Goal: Contribute content: Contribute content

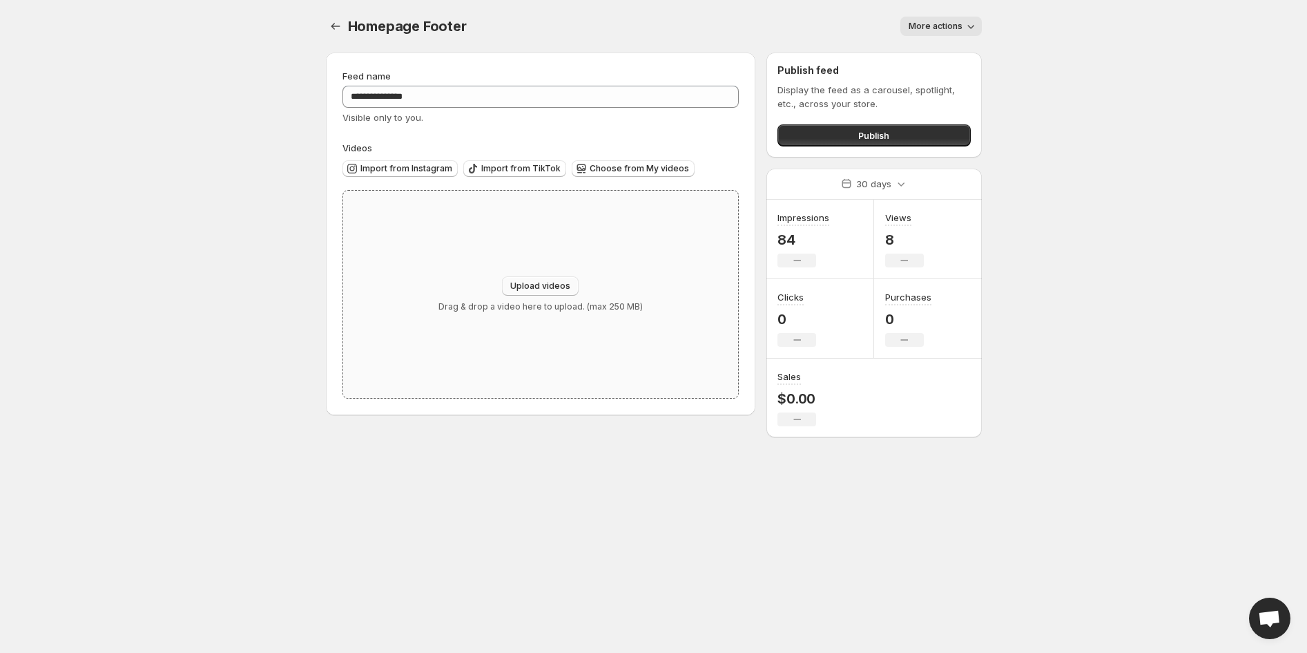
click at [536, 289] on span "Upload videos" at bounding box center [540, 285] width 60 height 11
type input "**********"
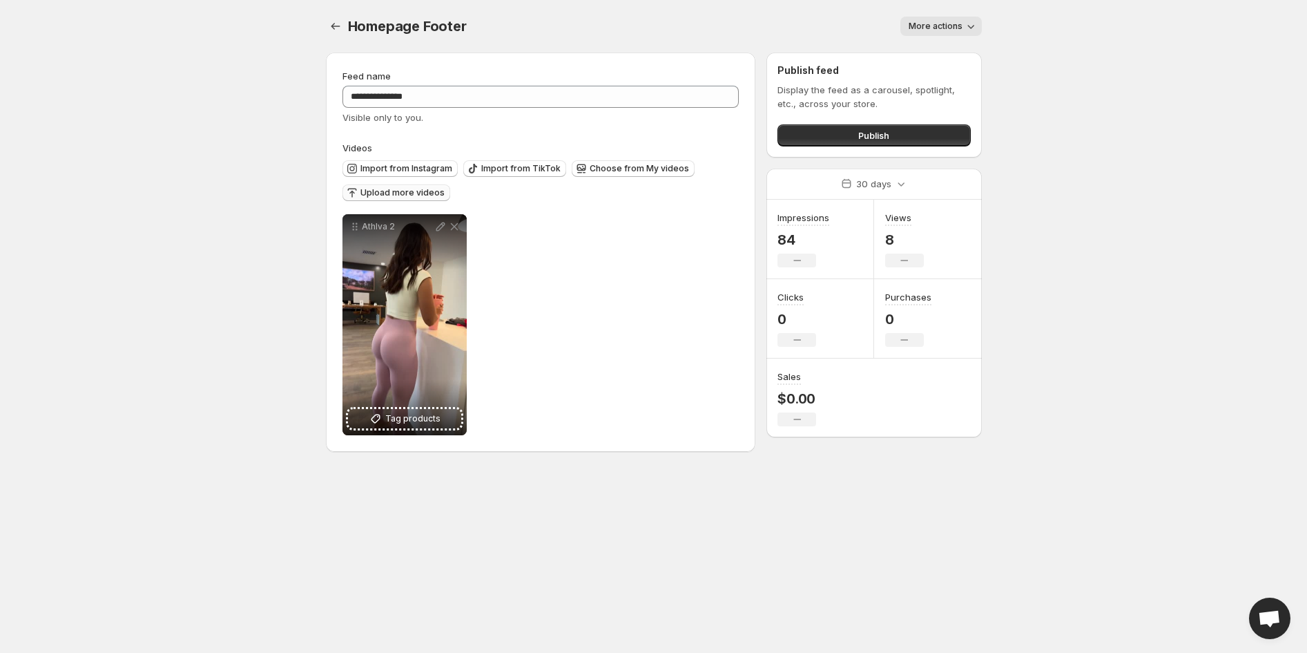
click at [417, 193] on span "Upload more videos" at bounding box center [403, 192] width 84 height 11
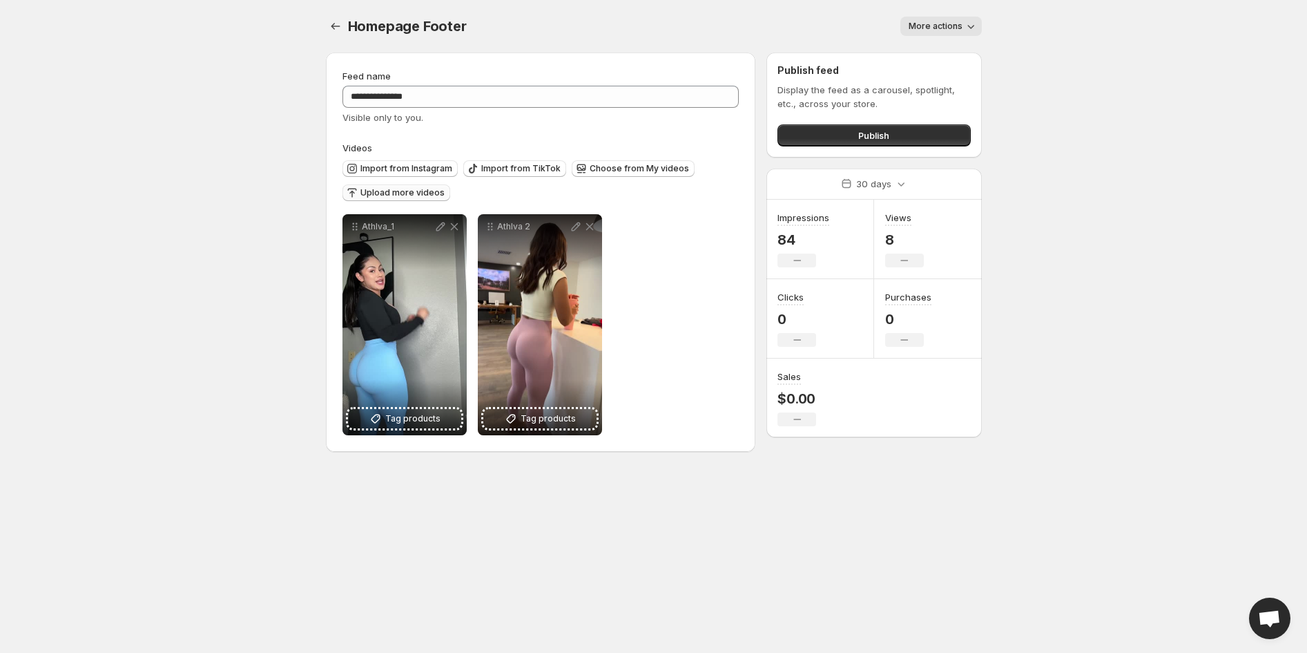
click at [392, 198] on span "Upload more videos" at bounding box center [403, 192] width 84 height 11
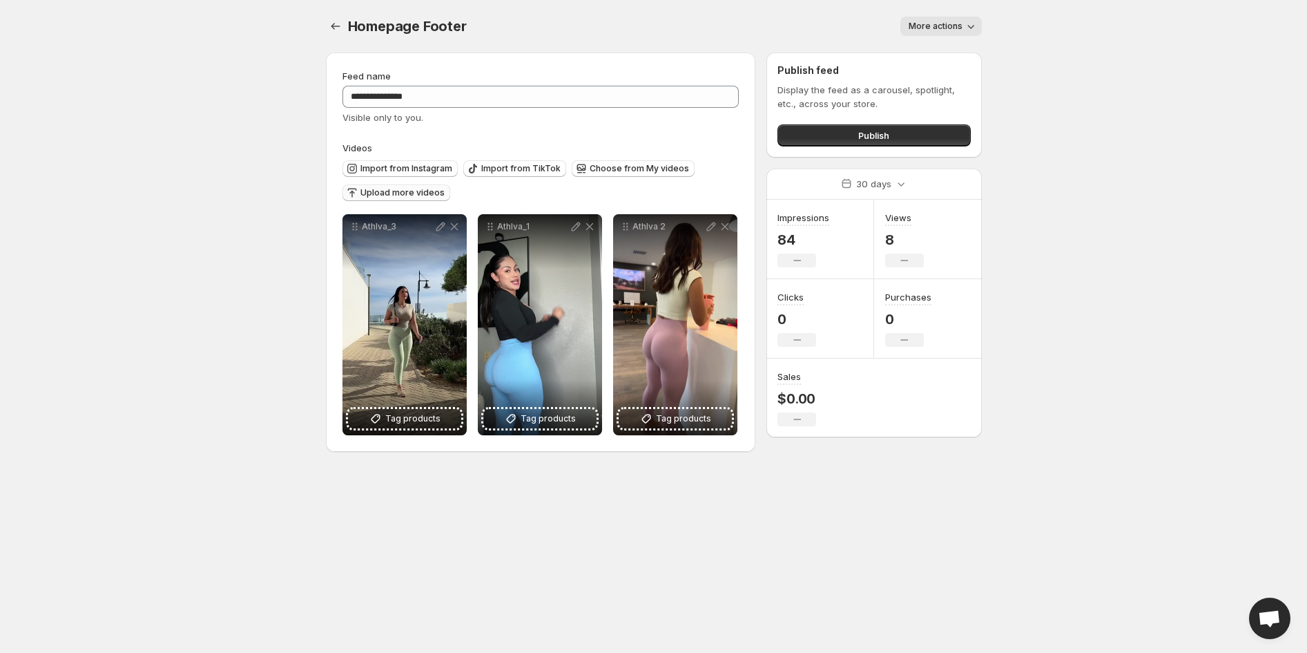
click at [380, 192] on span "Upload more videos" at bounding box center [403, 192] width 84 height 11
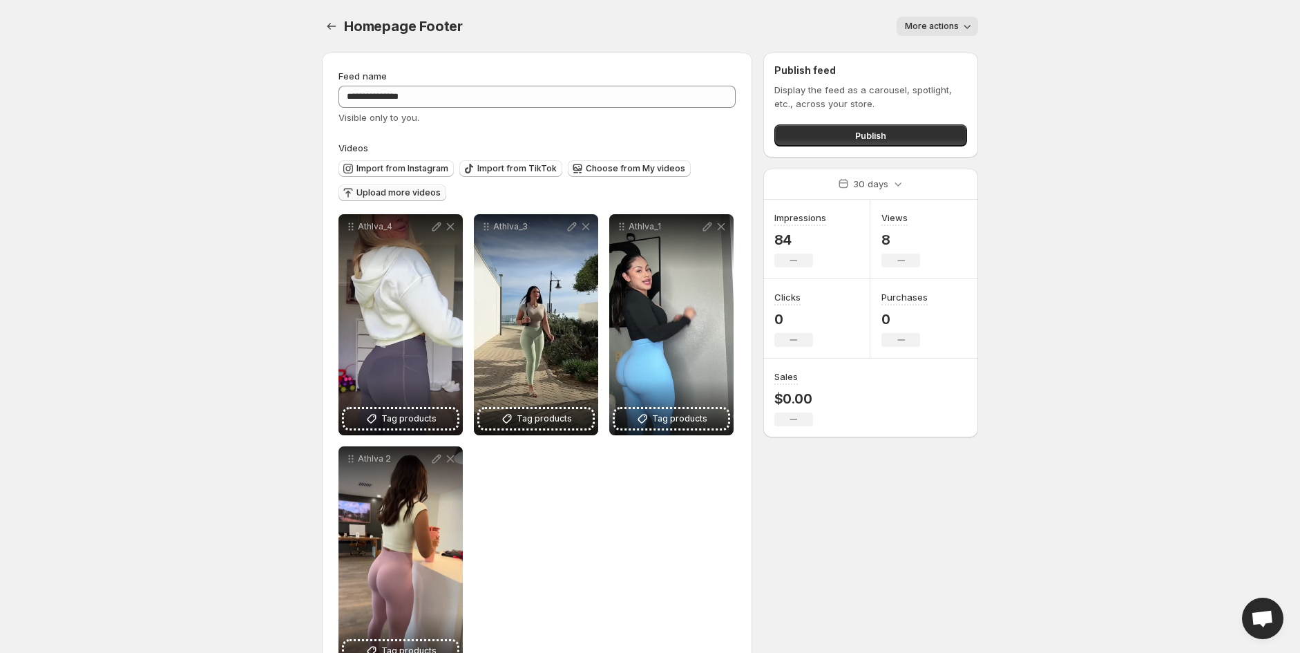
click at [378, 189] on span "Upload more videos" at bounding box center [398, 192] width 84 height 11
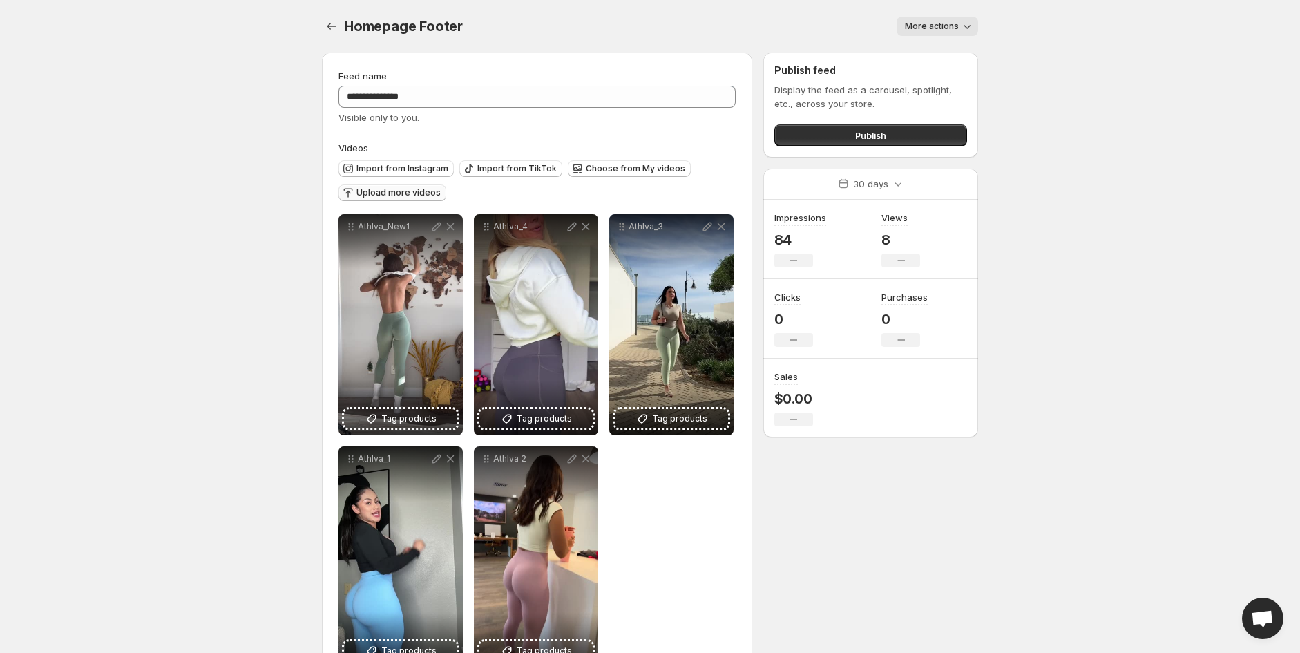
click at [394, 187] on span "Upload more videos" at bounding box center [398, 192] width 84 height 11
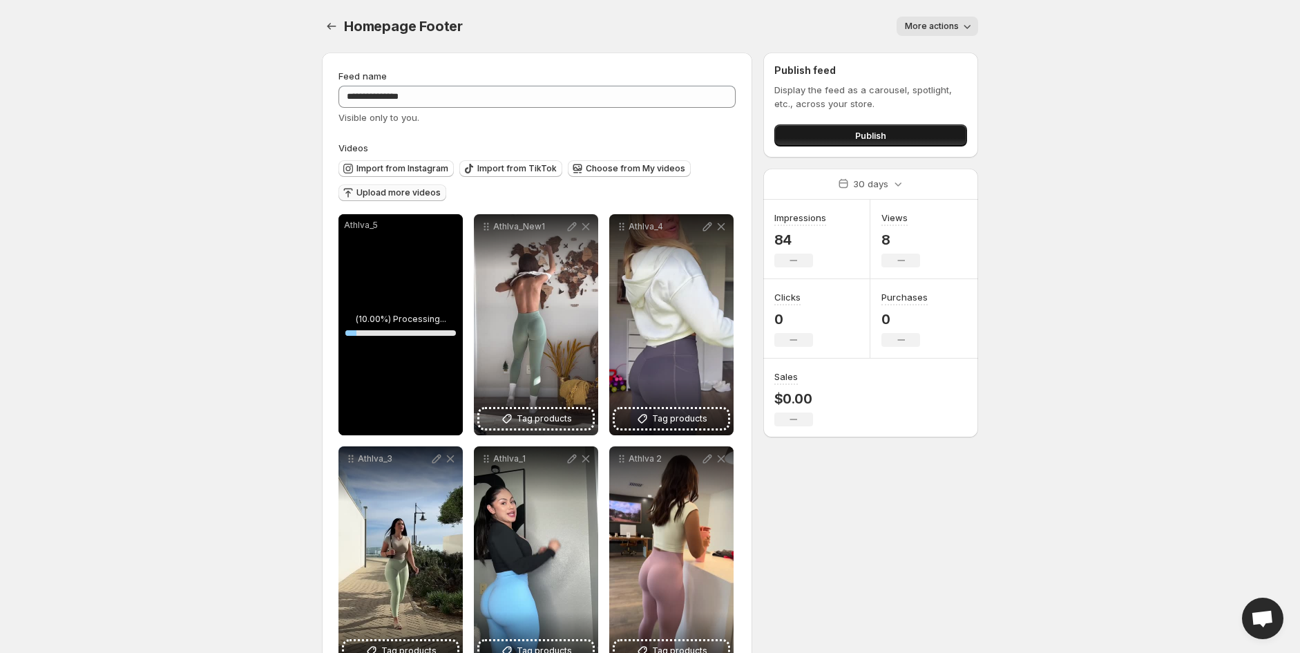
click at [901, 128] on button "Publish" at bounding box center [870, 135] width 193 height 22
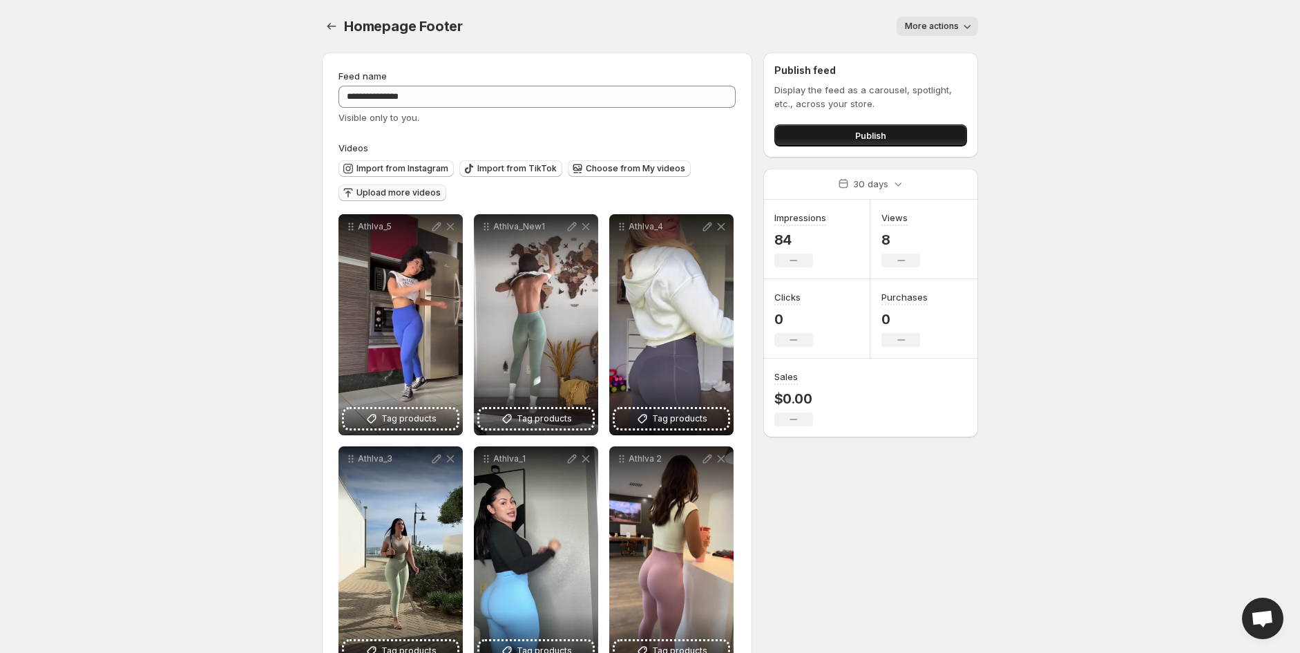
click at [901, 128] on button "Publish" at bounding box center [870, 135] width 193 height 22
click at [927, 127] on button "Publish" at bounding box center [870, 135] width 193 height 22
